Goal: Task Accomplishment & Management: Use online tool/utility

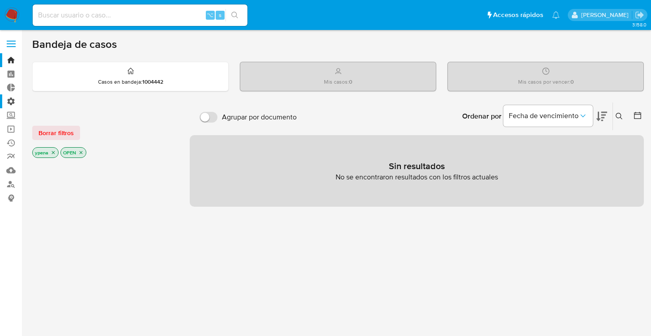
click at [8, 102] on label "Administración" at bounding box center [53, 101] width 107 height 14
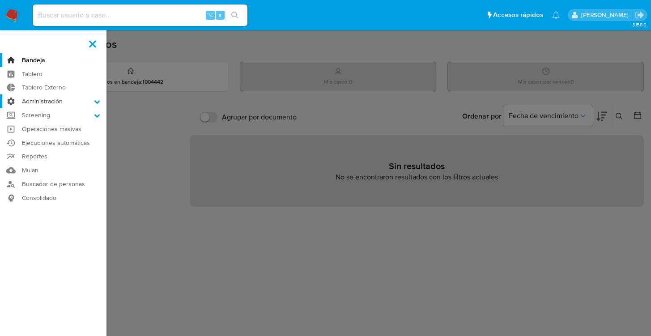
click at [0, 0] on input "Administración" at bounding box center [0, 0] width 0 height 0
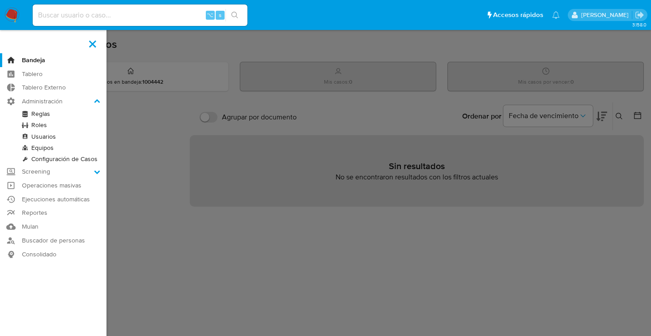
click at [46, 115] on link "Reglas" at bounding box center [53, 113] width 107 height 11
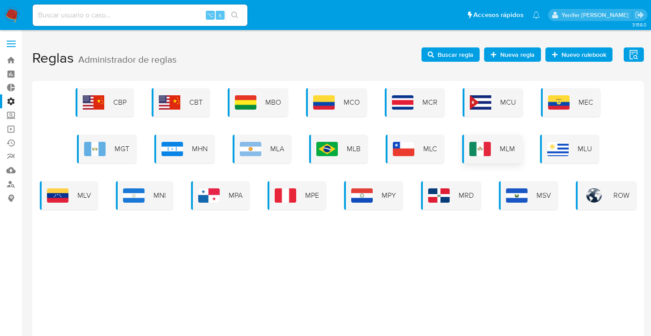
click at [500, 152] on span "MLM" at bounding box center [507, 149] width 15 height 10
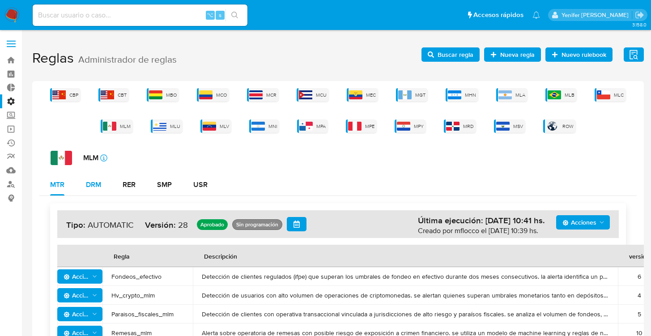
click at [98, 188] on div "DRM" at bounding box center [93, 184] width 15 height 7
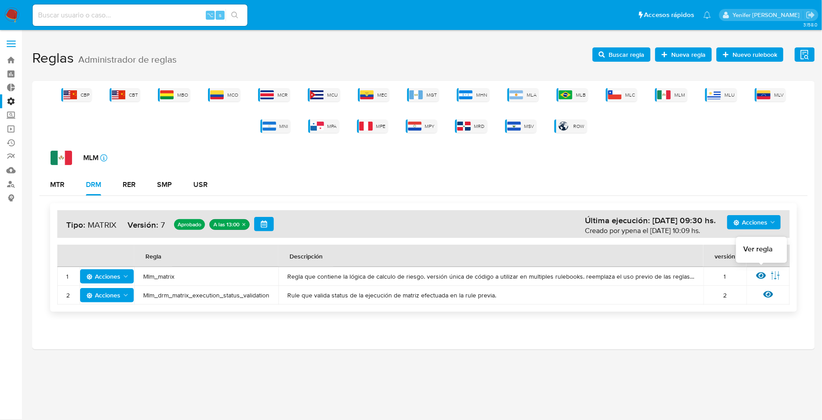
click at [657, 274] on icon at bounding box center [761, 276] width 10 height 10
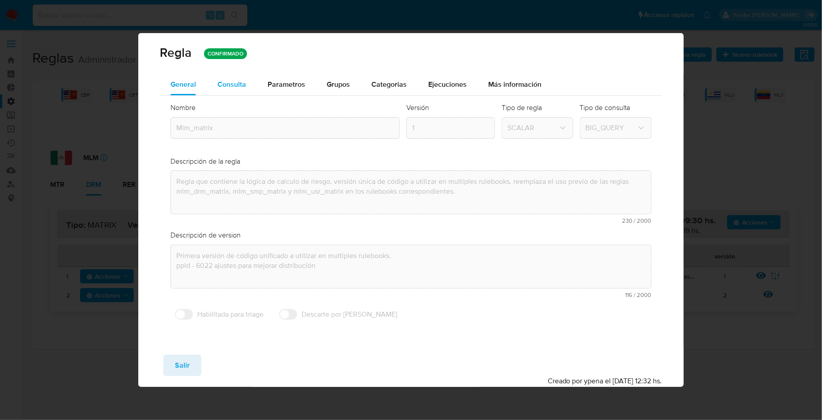
click at [232, 85] on span "Consulta" at bounding box center [231, 84] width 29 height 10
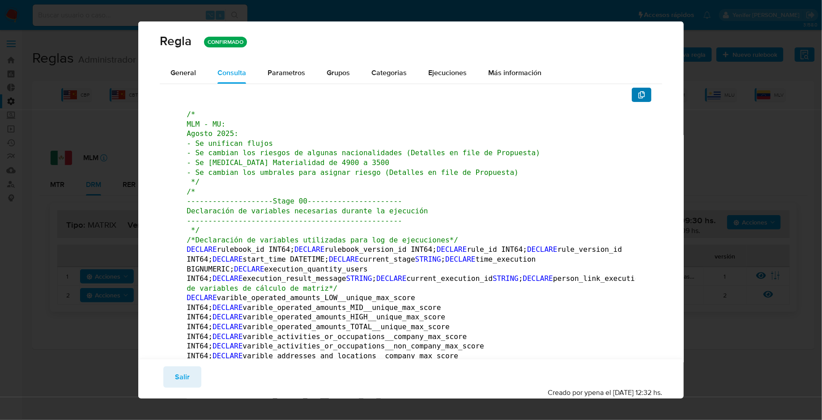
click at [632, 97] on button "button" at bounding box center [642, 95] width 20 height 14
